Goal: Transaction & Acquisition: Subscribe to service/newsletter

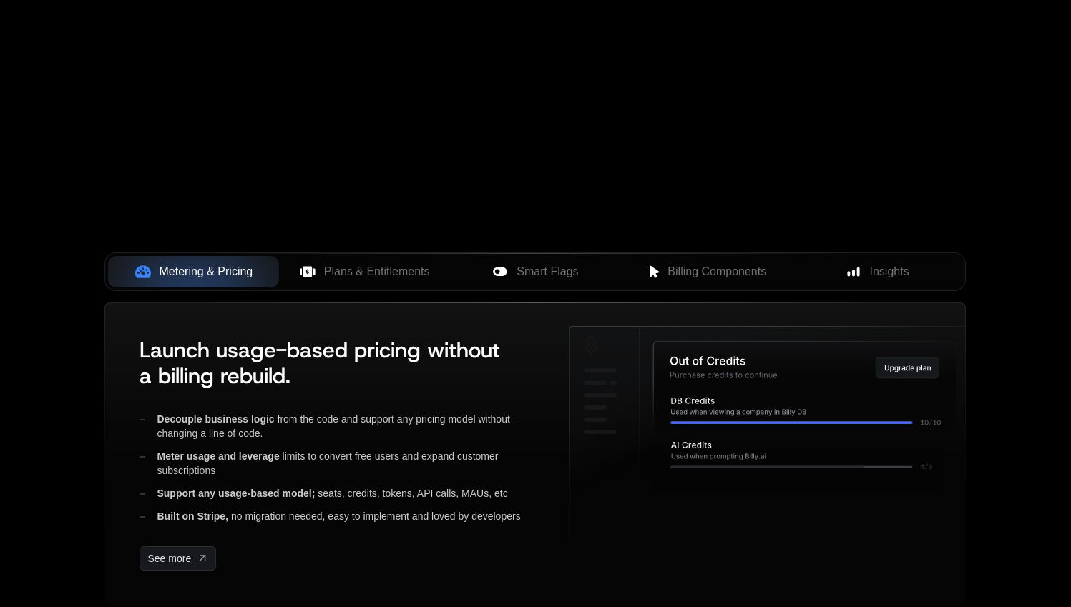
scroll to position [355, 0]
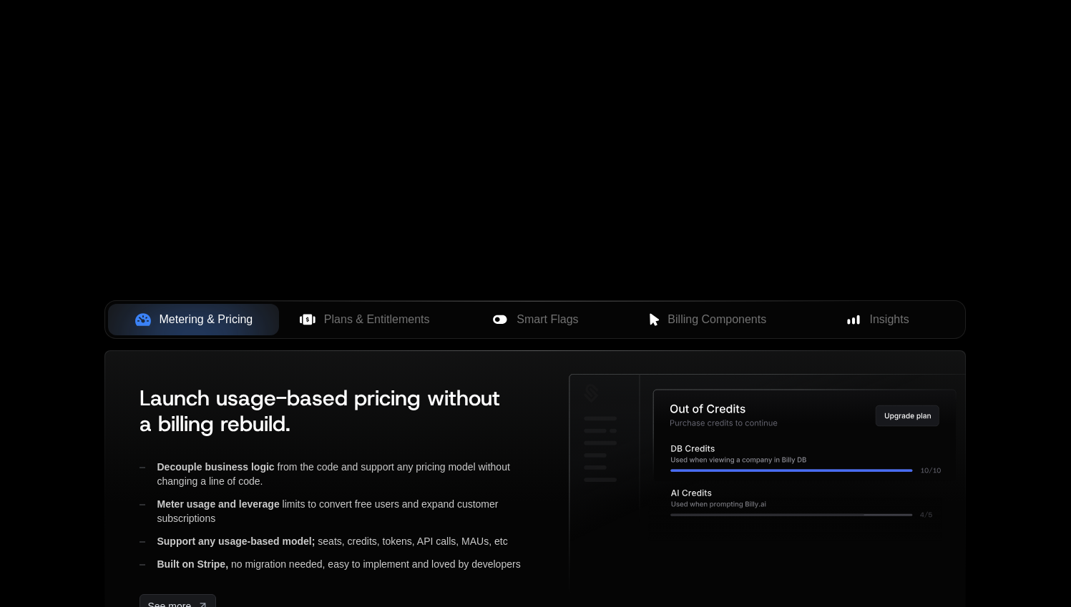
click at [479, 94] on div "Your browser does not support the video tag." at bounding box center [535, 67] width 930 height 602
click at [366, 320] on span "Plans & Entitlements" at bounding box center [377, 319] width 106 height 17
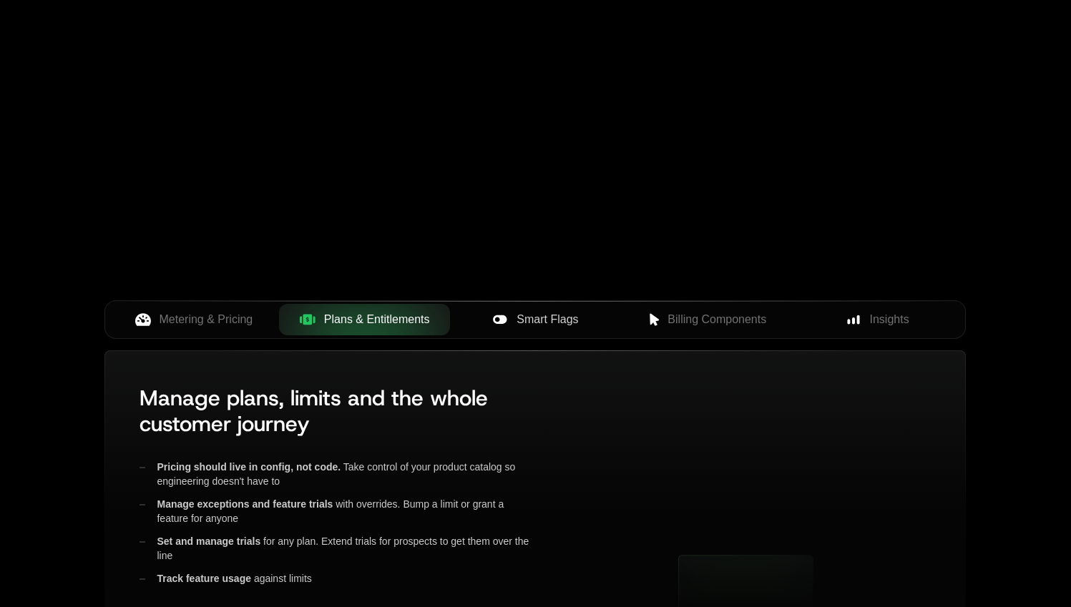
click at [559, 323] on span "Smart Flags" at bounding box center [547, 319] width 62 height 17
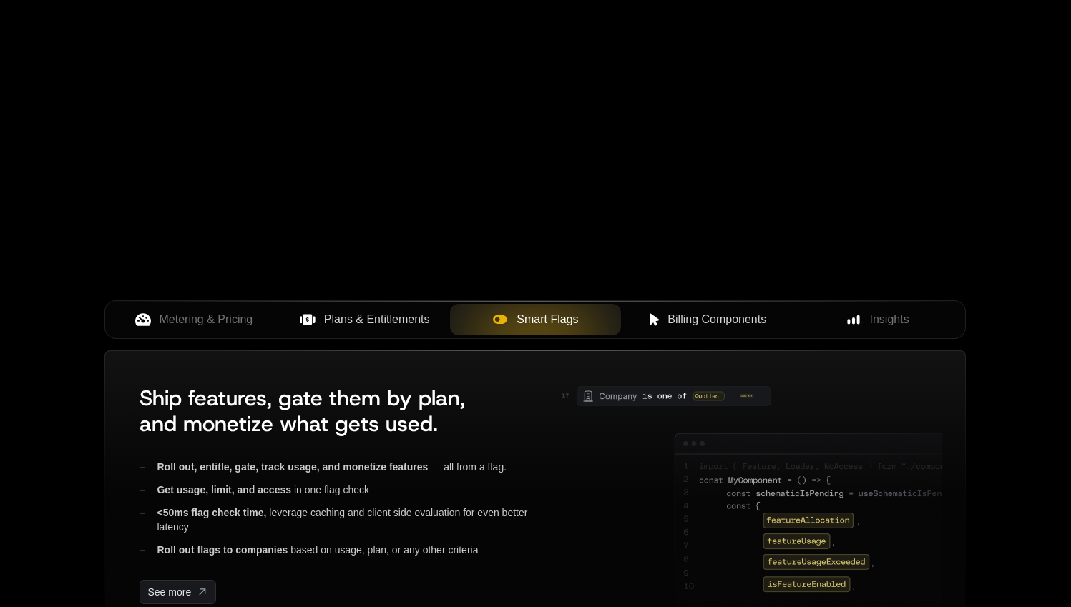
click at [700, 316] on span "Billing Components" at bounding box center [716, 319] width 99 height 17
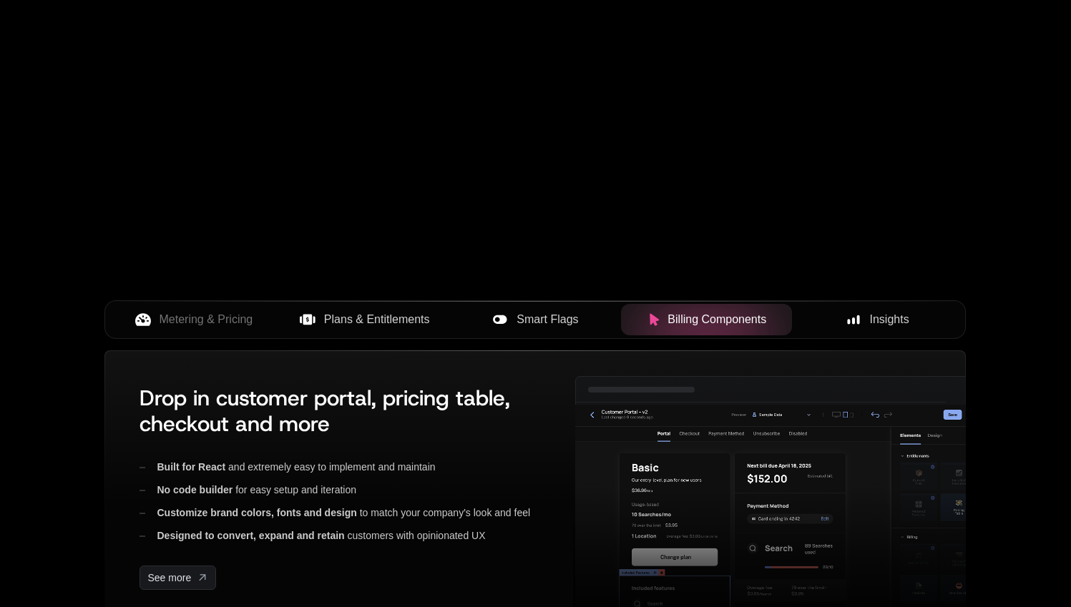
click at [887, 312] on span "Insights" at bounding box center [889, 319] width 39 height 17
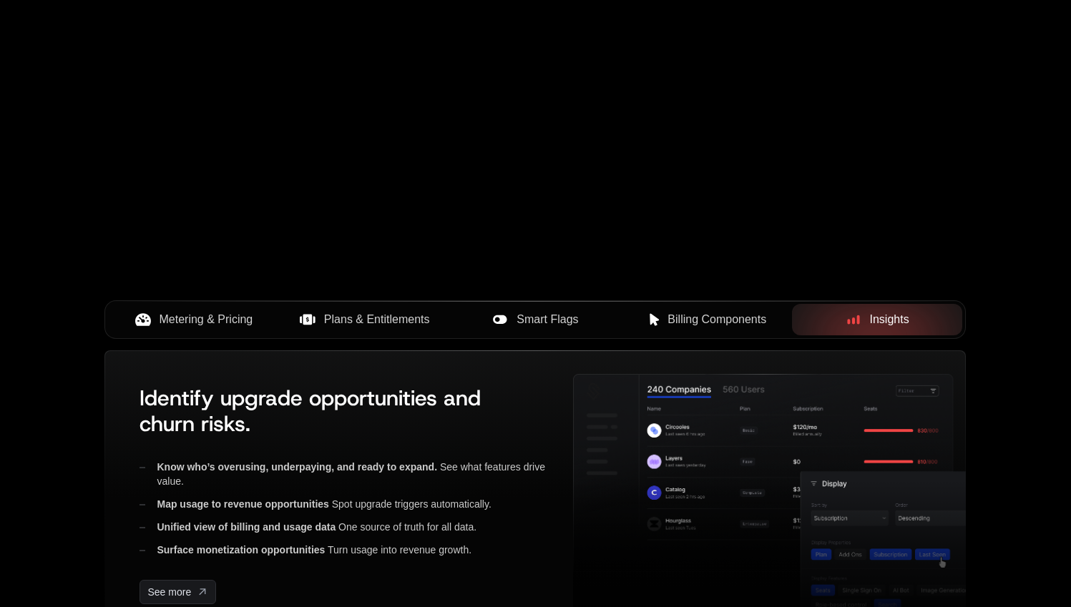
click at [205, 315] on span "Metering & Pricing" at bounding box center [207, 319] width 94 height 17
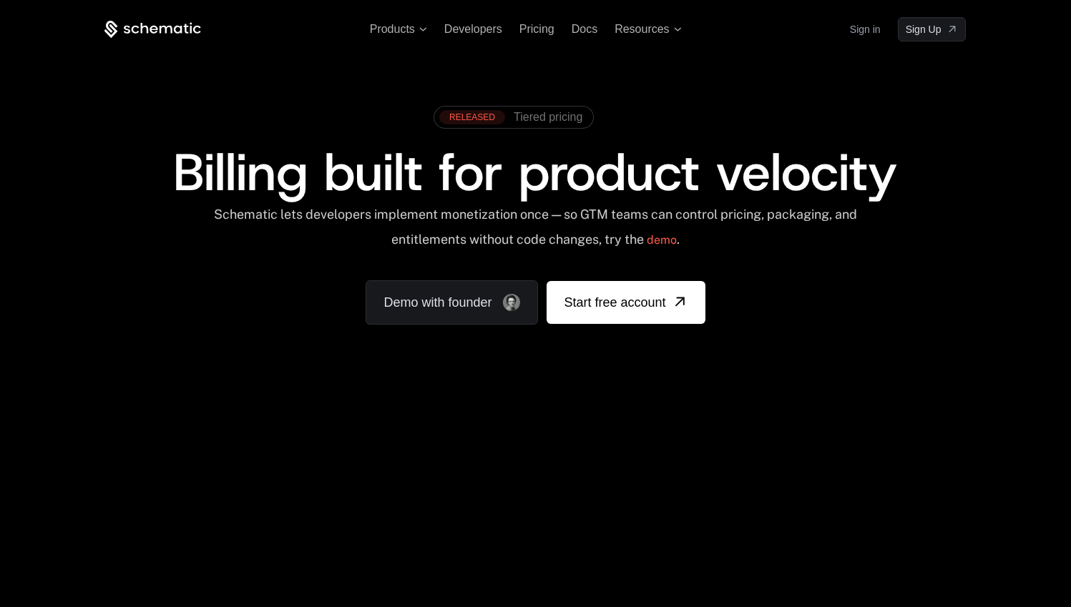
scroll to position [0, 0]
click at [399, 26] on span "Products" at bounding box center [392, 29] width 45 height 13
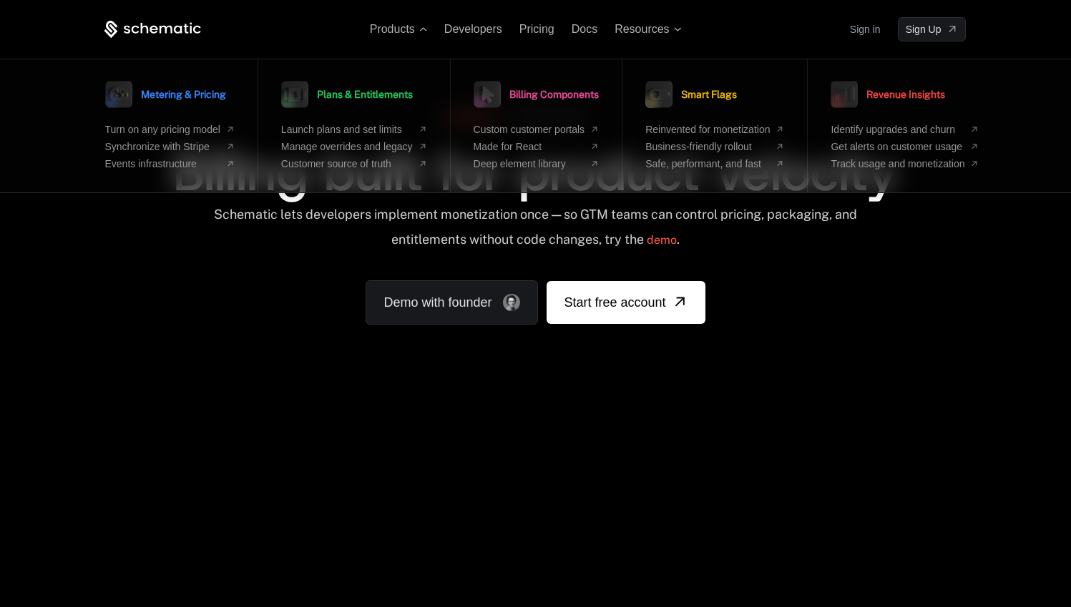
click at [200, 263] on div "RELEASED Tiered pricing Billing built for product velocity Schematic lets devel…" at bounding box center [534, 212] width 861 height 226
click at [205, 254] on div "Schematic lets developers implement monetization once — so GTM teams can contro…" at bounding box center [534, 232] width 861 height 51
click at [222, 48] on div "RELEASED Tiered pricing Billing built for product velocity Schematic lets devel…" at bounding box center [535, 211] width 930 height 341
drag, startPoint x: 611, startPoint y: 368, endPoint x: 617, endPoint y: 330, distance: 38.3
click at [612, 360] on div "RELEASED Tiered pricing Billing built for product velocity Schematic lets devel…" at bounding box center [535, 211] width 930 height 341
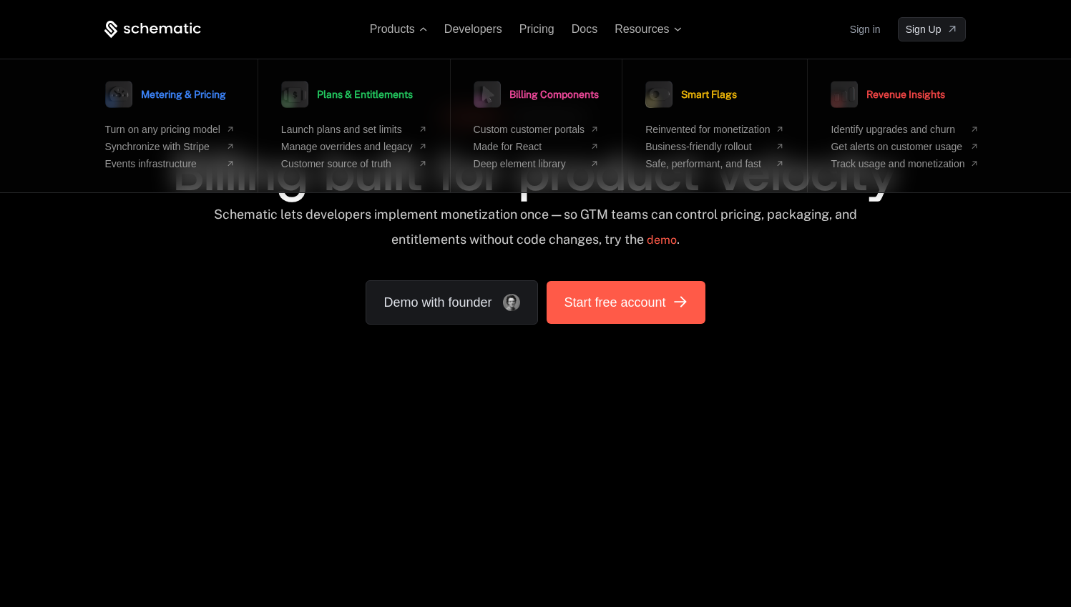
click at [645, 312] on link "Start free account" at bounding box center [626, 302] width 158 height 43
